Goal: Check status: Check status

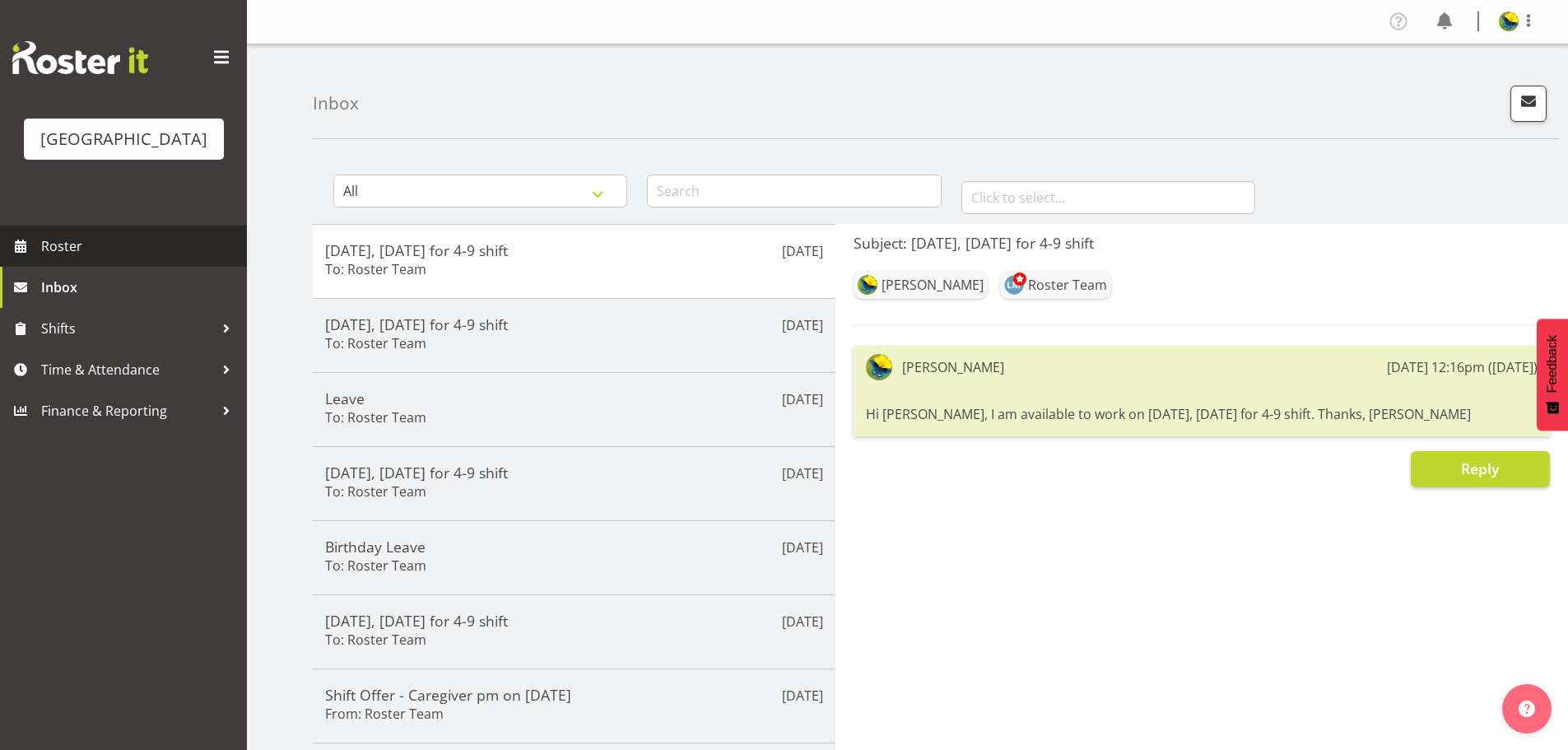
click at [120, 258] on span "Roster" at bounding box center [140, 246] width 197 height 25
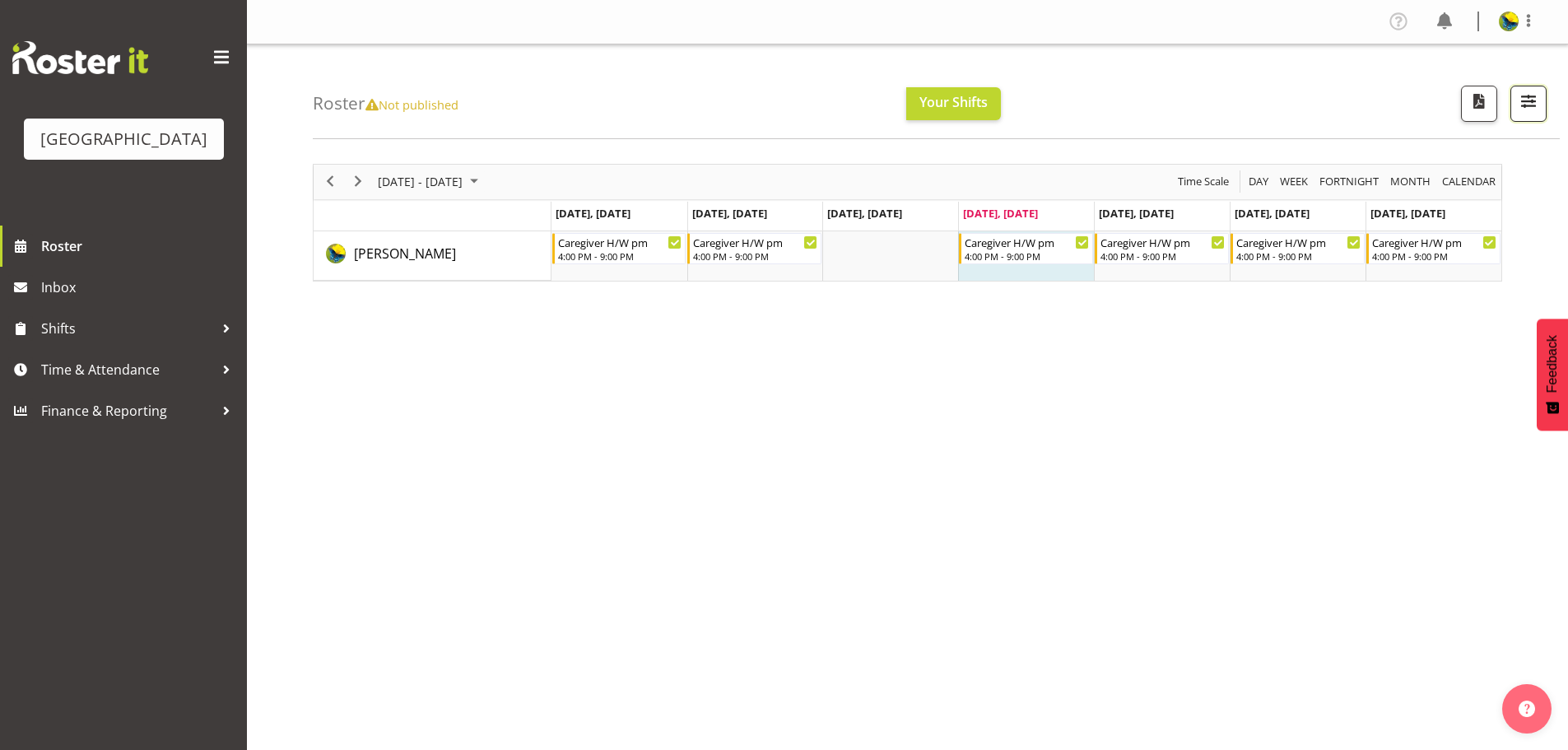
click at [1521, 112] on span "button" at bounding box center [1528, 101] width 22 height 22
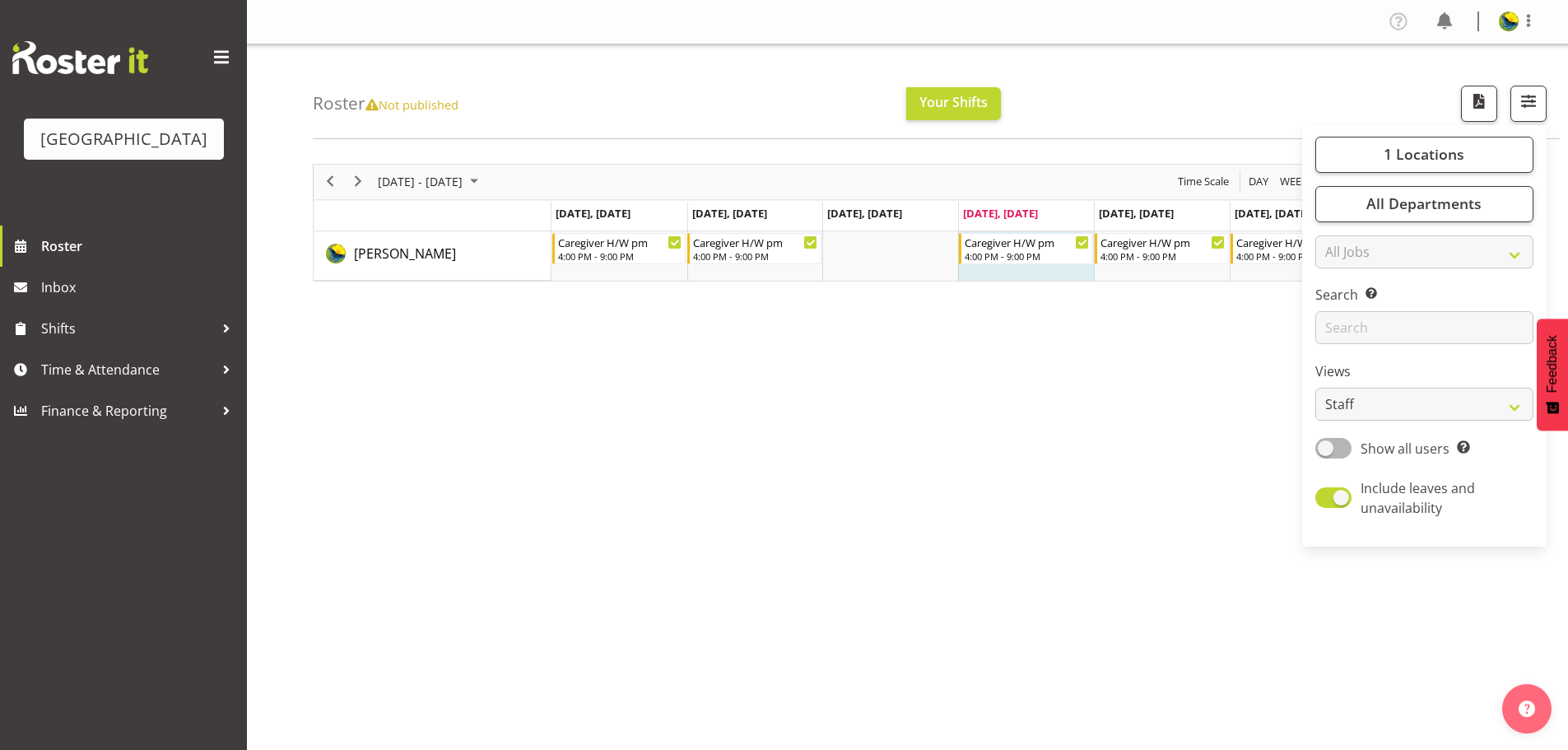
click at [938, 446] on div "[DATE] - [DATE] [DATE] Day Week Fortnight Month calendar Month Agenda Time Scal…" at bounding box center [940, 481] width 1255 height 659
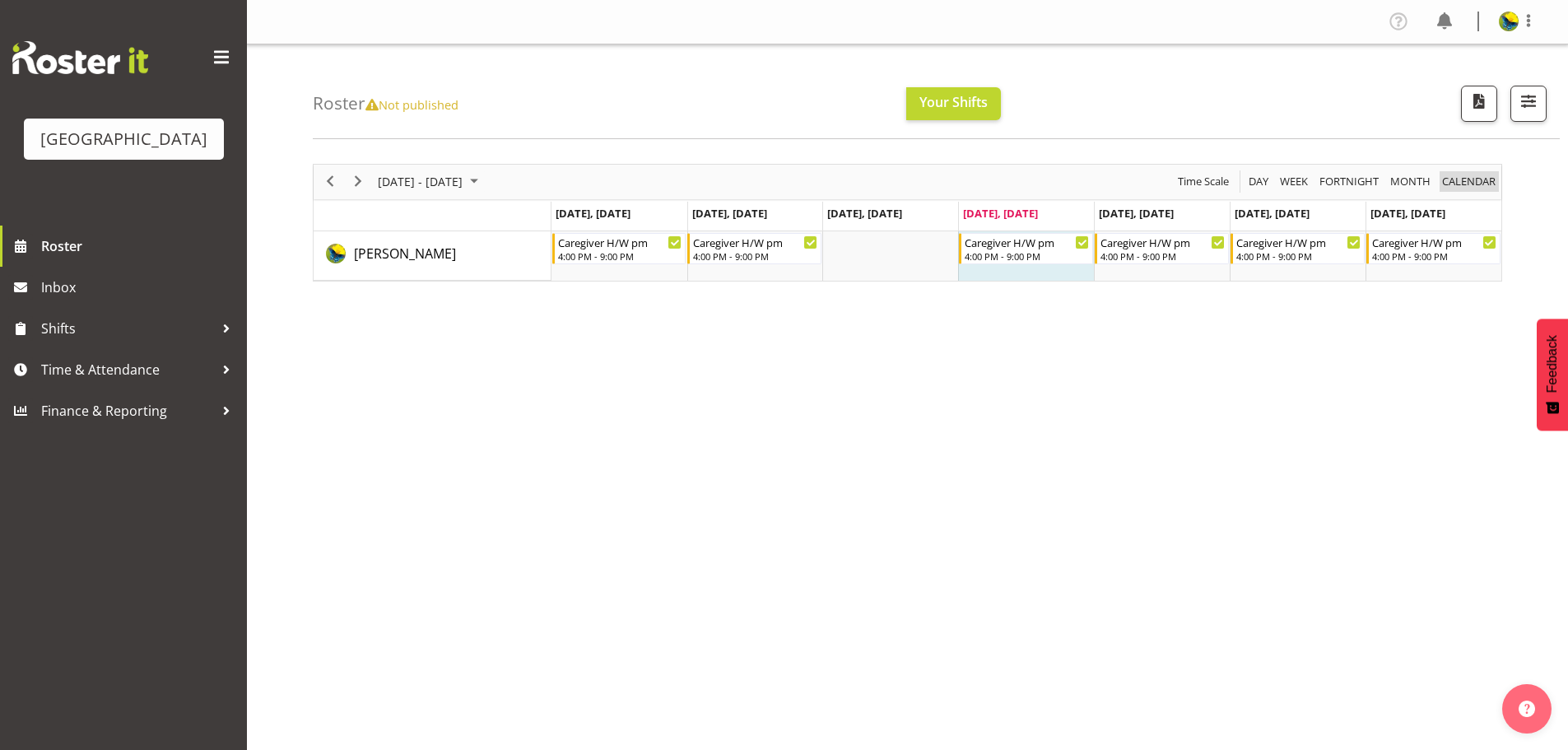
click at [1475, 182] on span "calendar" at bounding box center [1468, 181] width 57 height 21
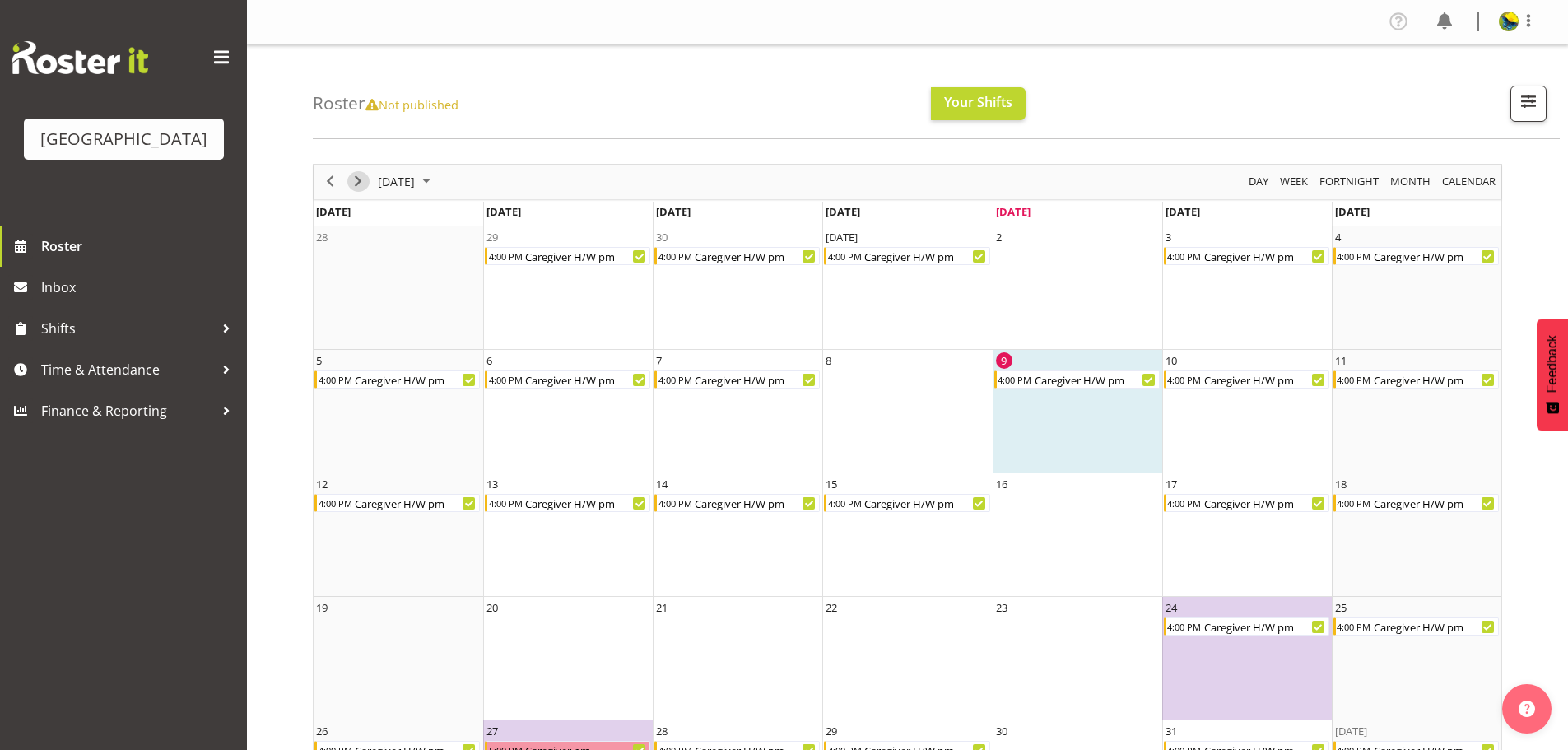
click at [358, 192] on span "Next" at bounding box center [358, 181] width 20 height 21
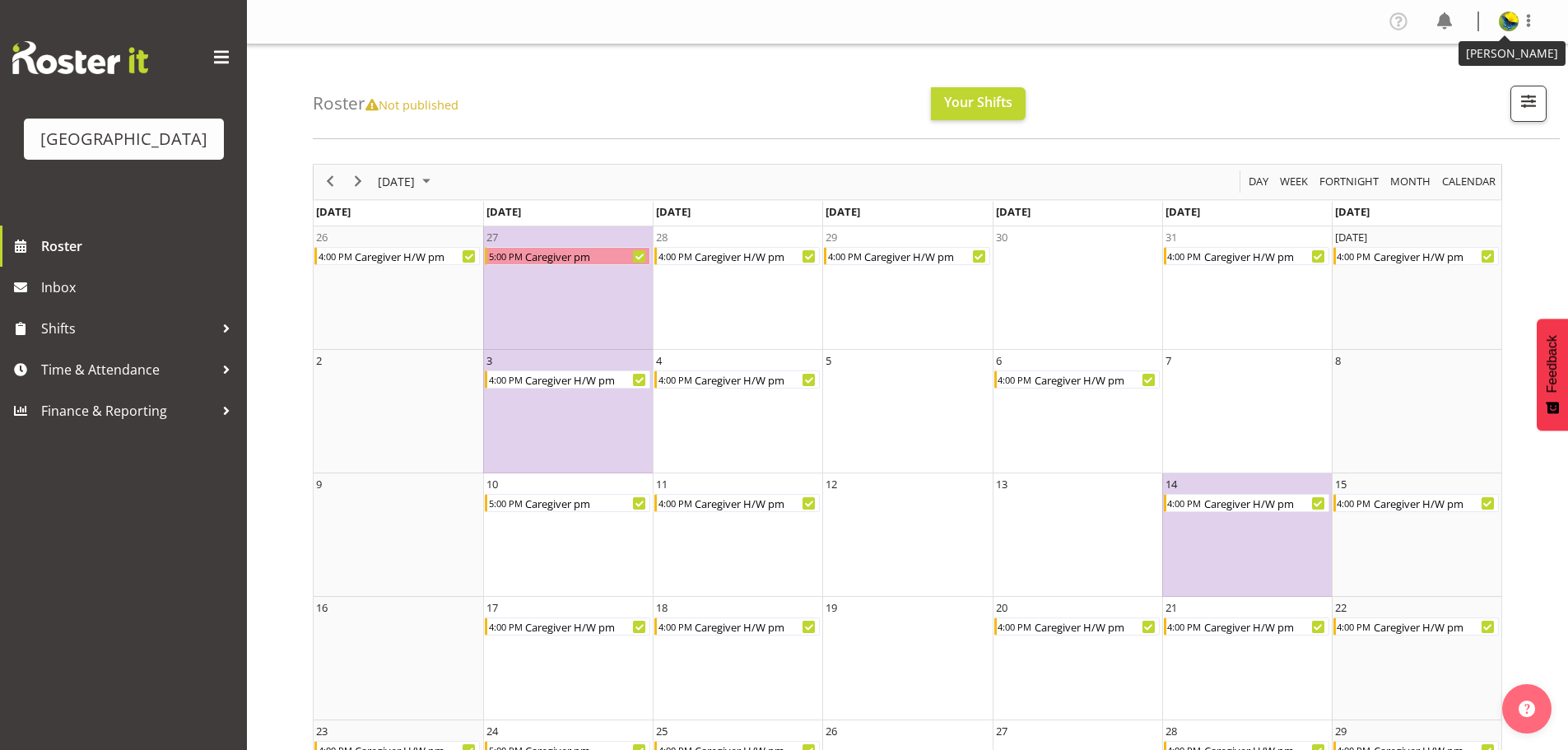
click at [1500, 24] on img at bounding box center [1508, 21] width 20 height 20
click at [1459, 89] on link "Log Out" at bounding box center [1459, 85] width 158 height 29
